Goal: Transaction & Acquisition: Book appointment/travel/reservation

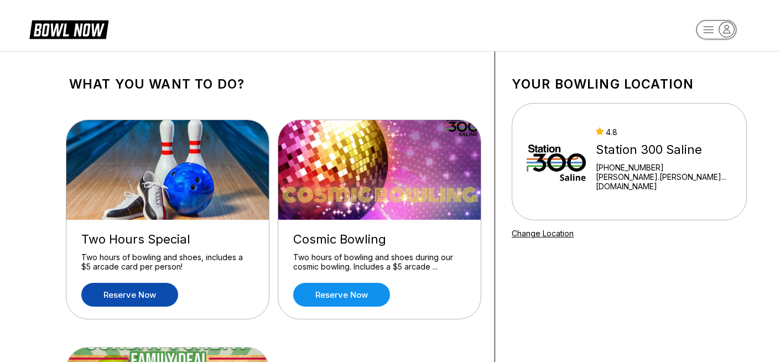
click at [152, 297] on link "Reserve now" at bounding box center [129, 295] width 97 height 24
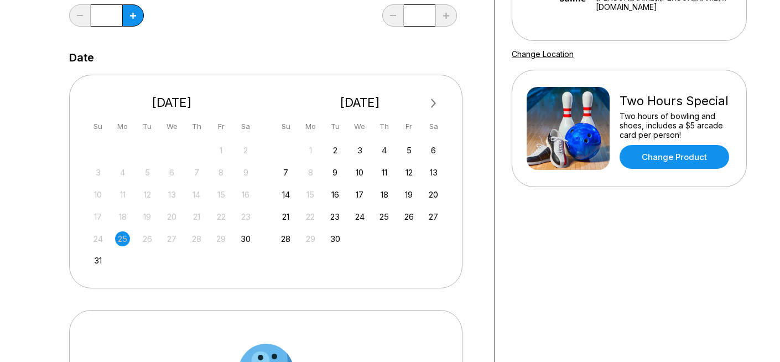
scroll to position [176, 0]
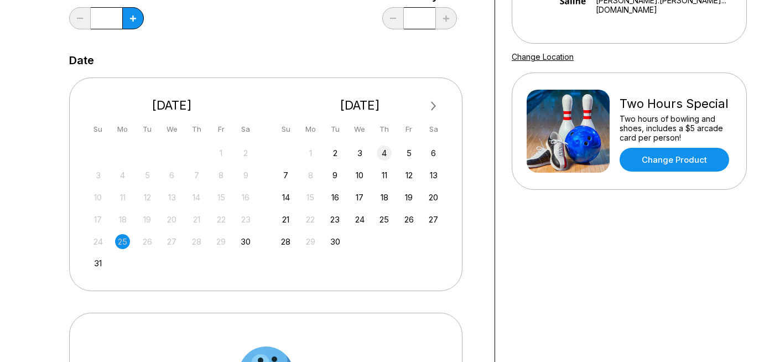
click at [388, 157] on div "4" at bounding box center [384, 152] width 15 height 15
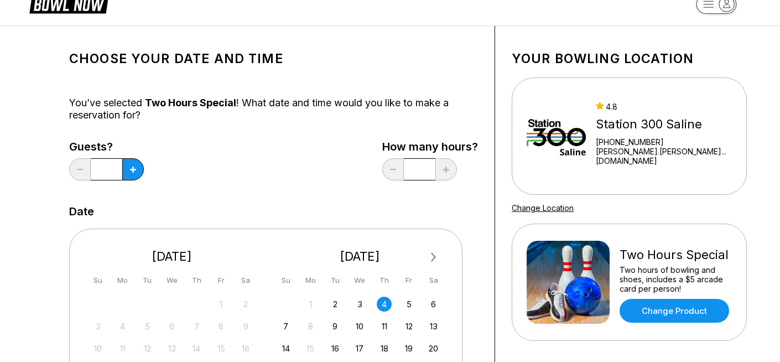
scroll to position [29, 0]
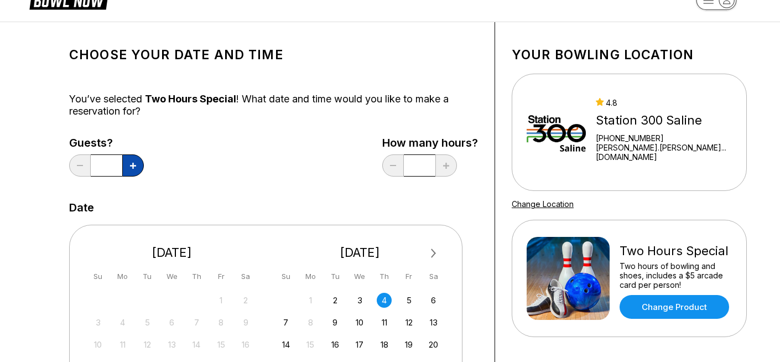
click at [134, 160] on button at bounding box center [133, 165] width 22 height 22
type input "*"
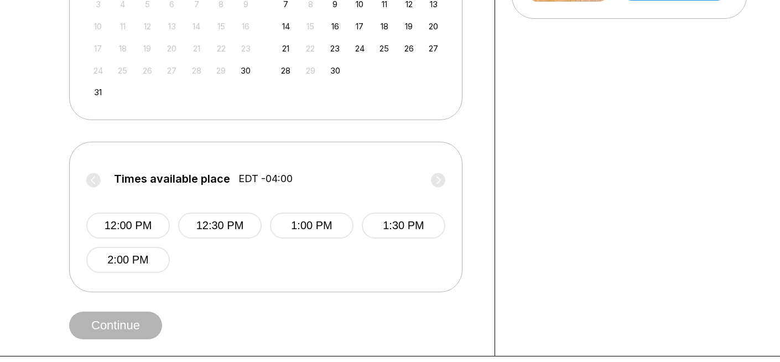
scroll to position [361, 0]
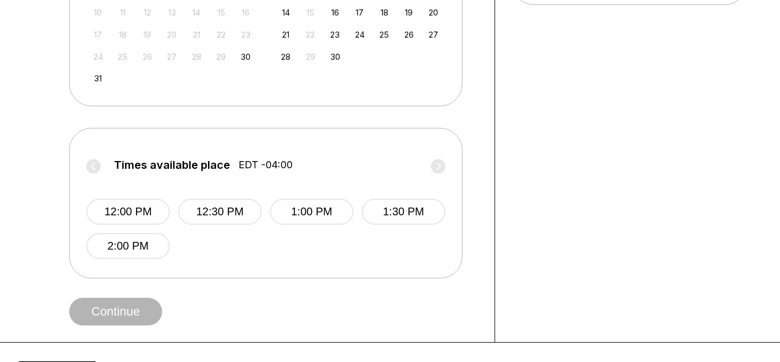
click at [440, 164] on label "Times available place EDT -04:00" at bounding box center [265, 168] width 359 height 18
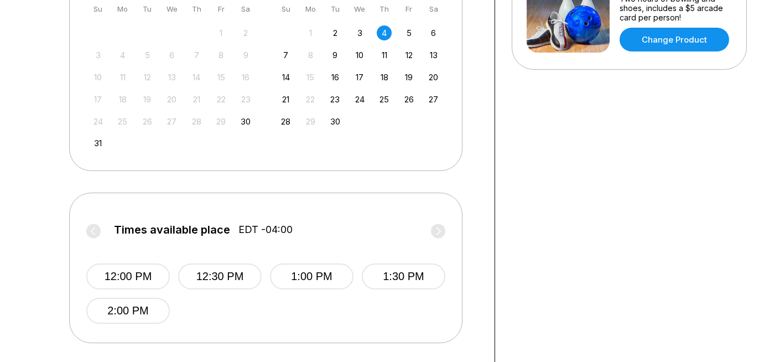
scroll to position [299, 0]
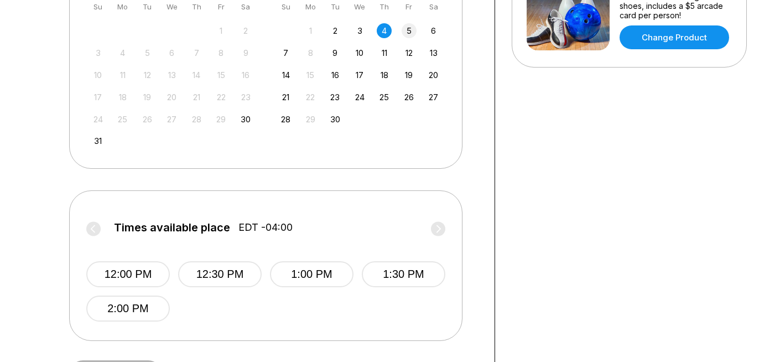
click at [405, 30] on div "5" at bounding box center [408, 30] width 15 height 15
click at [444, 230] on circle at bounding box center [438, 228] width 14 height 14
click at [89, 226] on circle at bounding box center [93, 228] width 14 height 14
click at [388, 31] on div "4" at bounding box center [384, 30] width 15 height 15
click at [102, 138] on div "31" at bounding box center [98, 140] width 15 height 15
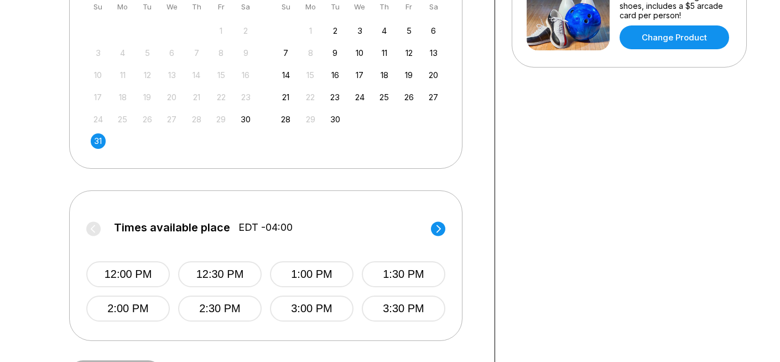
click at [441, 230] on circle at bounding box center [438, 228] width 14 height 14
click at [441, 230] on label "Times available place EDT -04:00" at bounding box center [265, 230] width 359 height 18
click at [285, 53] on div "7" at bounding box center [285, 52] width 15 height 15
click at [440, 227] on circle at bounding box center [438, 228] width 14 height 14
click at [440, 227] on label "Times available place EDT -04:00" at bounding box center [265, 230] width 359 height 18
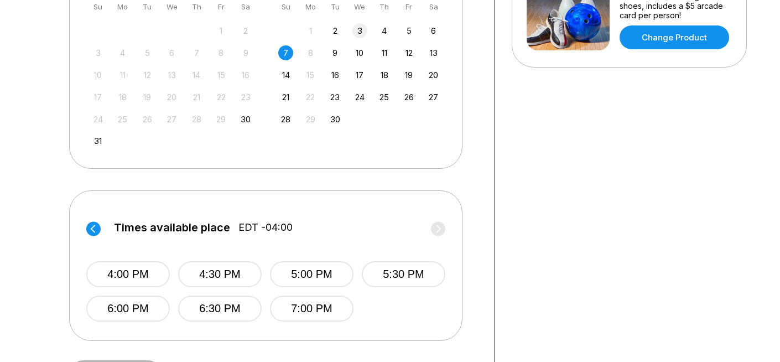
click at [355, 29] on div "3" at bounding box center [359, 30] width 15 height 15
click at [437, 223] on circle at bounding box center [438, 228] width 14 height 14
